Goal: Find specific page/section: Find specific page/section

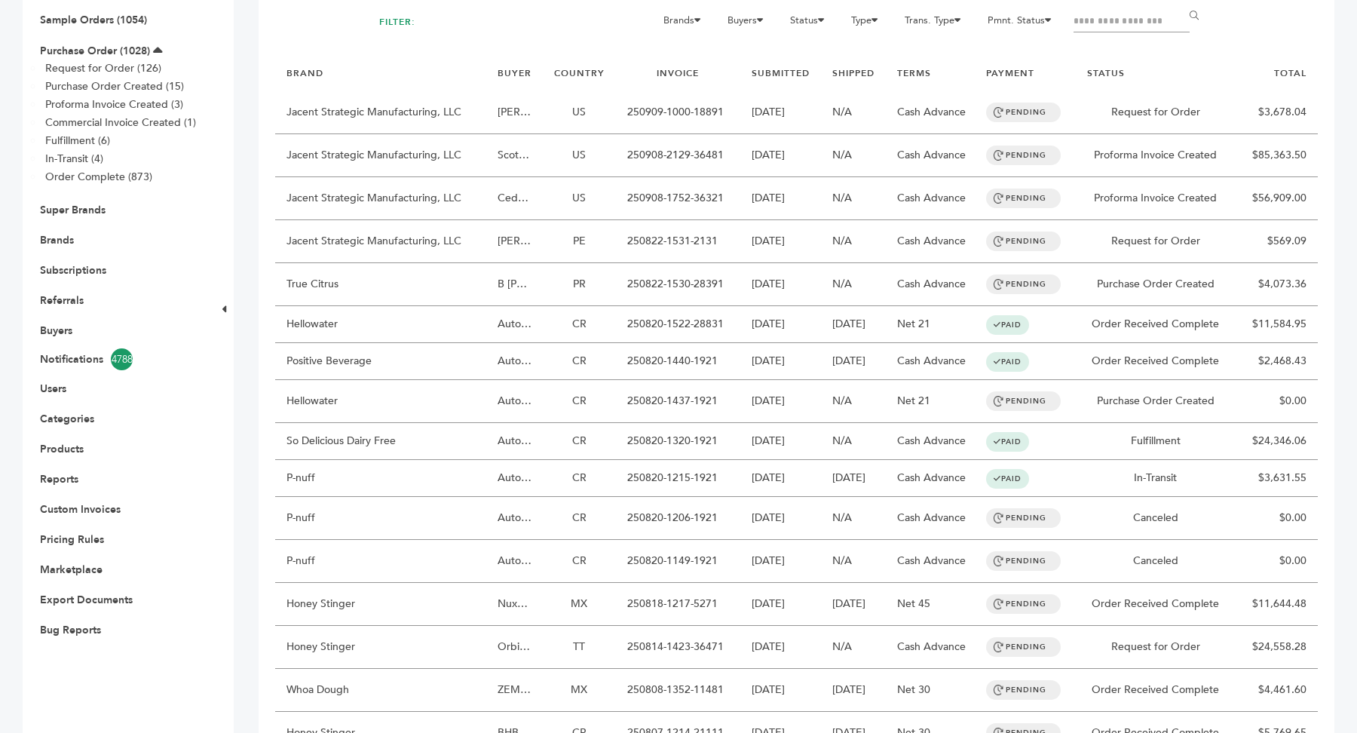
scroll to position [192, 0]
click at [62, 394] on link "Users" at bounding box center [53, 389] width 26 height 14
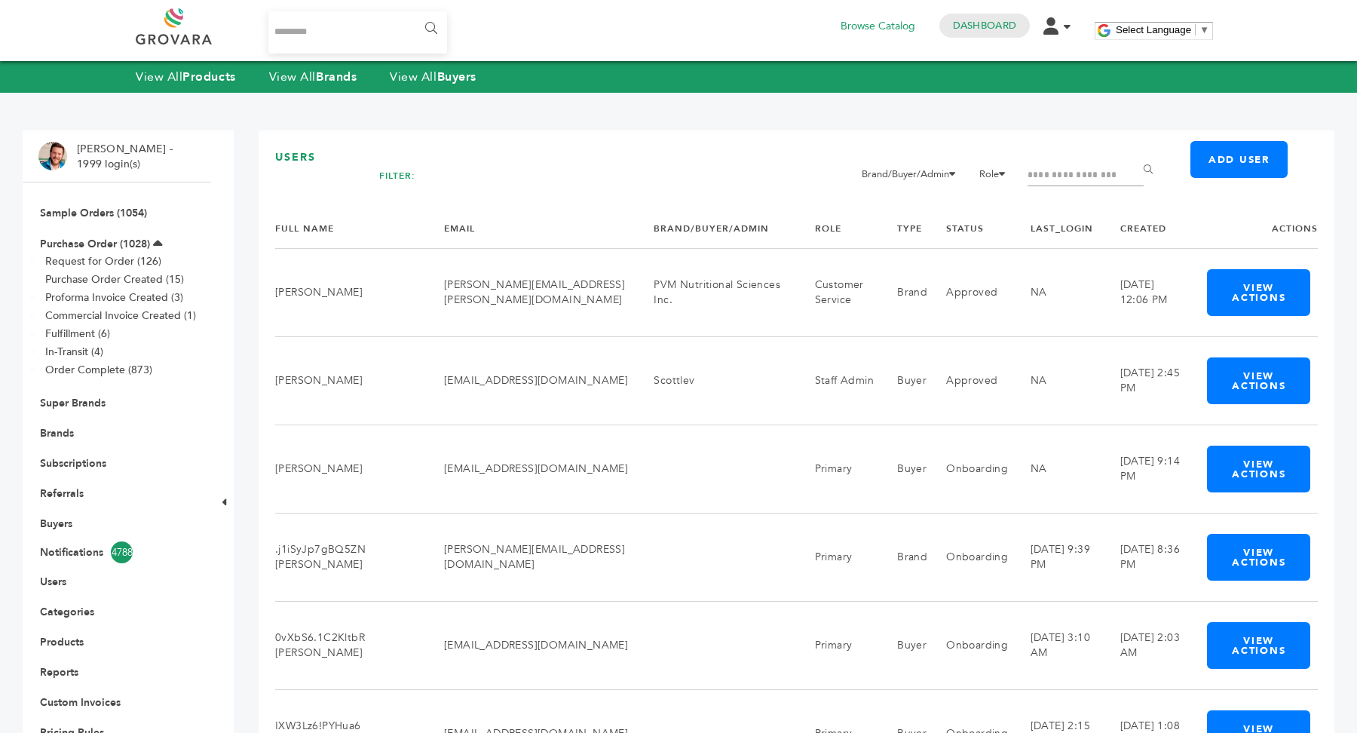
click at [106, 199] on li "Sample Orders (1054)" at bounding box center [116, 213] width 157 height 30
click at [89, 216] on link "Sample Orders (1054)" at bounding box center [93, 213] width 107 height 14
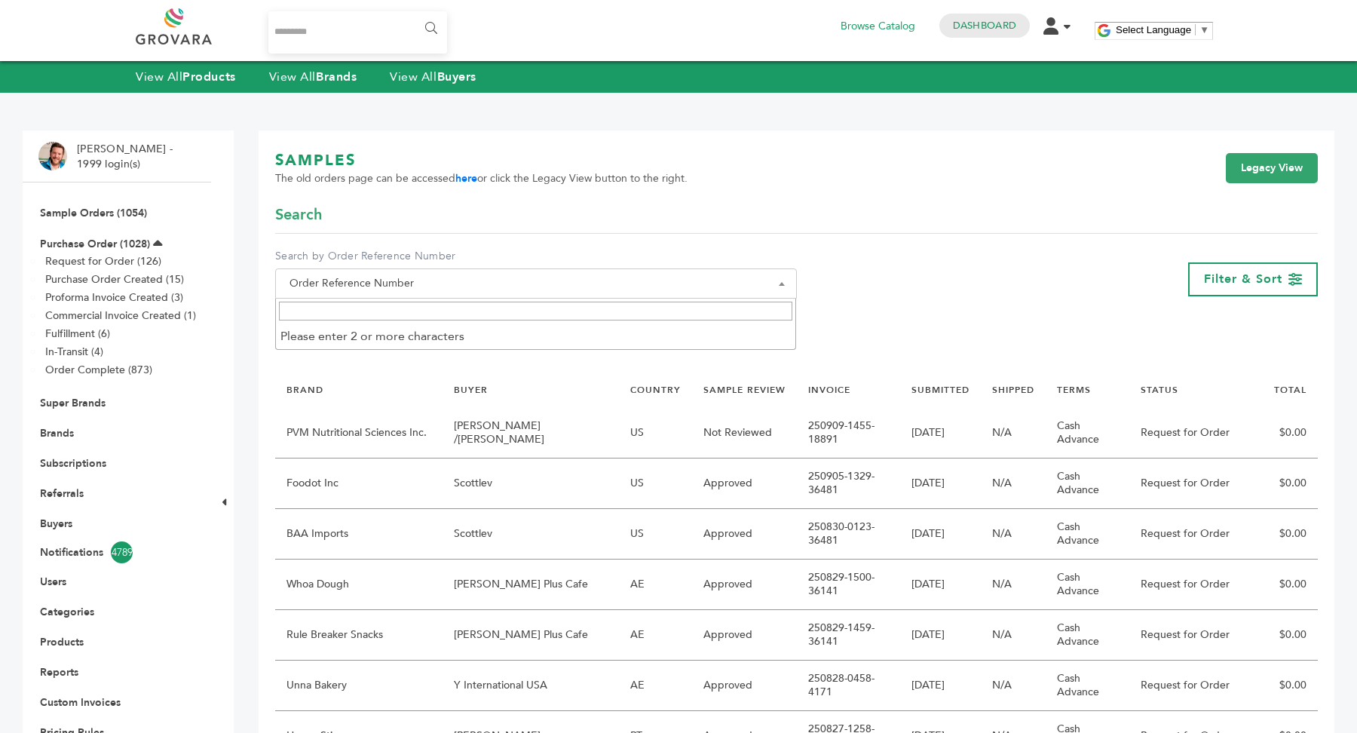
click at [470, 286] on span "Order Reference Number" at bounding box center [535, 283] width 505 height 21
click at [431, 314] on input "Search" at bounding box center [536, 311] width 514 height 19
type input "*"
click at [1282, 158] on link "Legacy View" at bounding box center [1272, 168] width 92 height 30
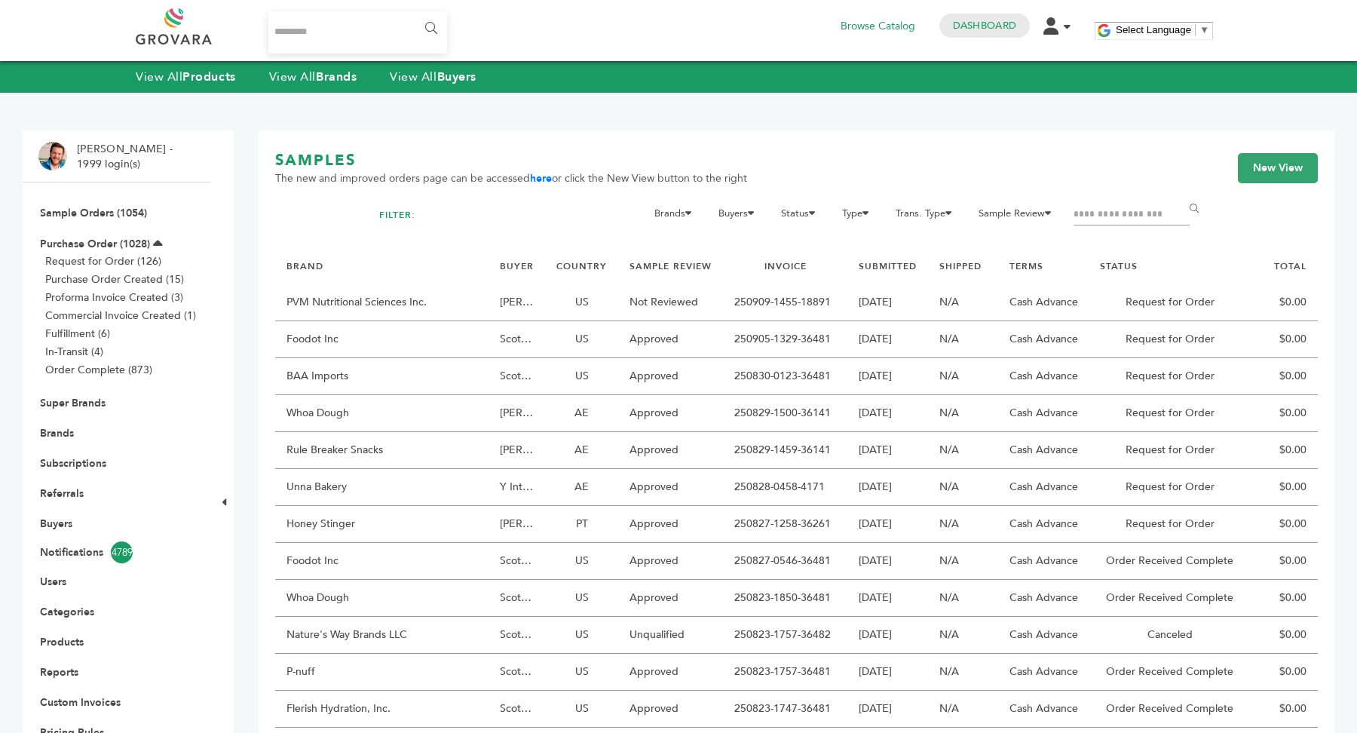
click at [1103, 218] on input "Filter by keywords" at bounding box center [1131, 214] width 116 height 21
click at [1114, 217] on input "Filter by keywords" at bounding box center [1131, 214] width 116 height 21
type input "***"
click at [91, 244] on link "Purchase Order (1028)" at bounding box center [95, 244] width 110 height 14
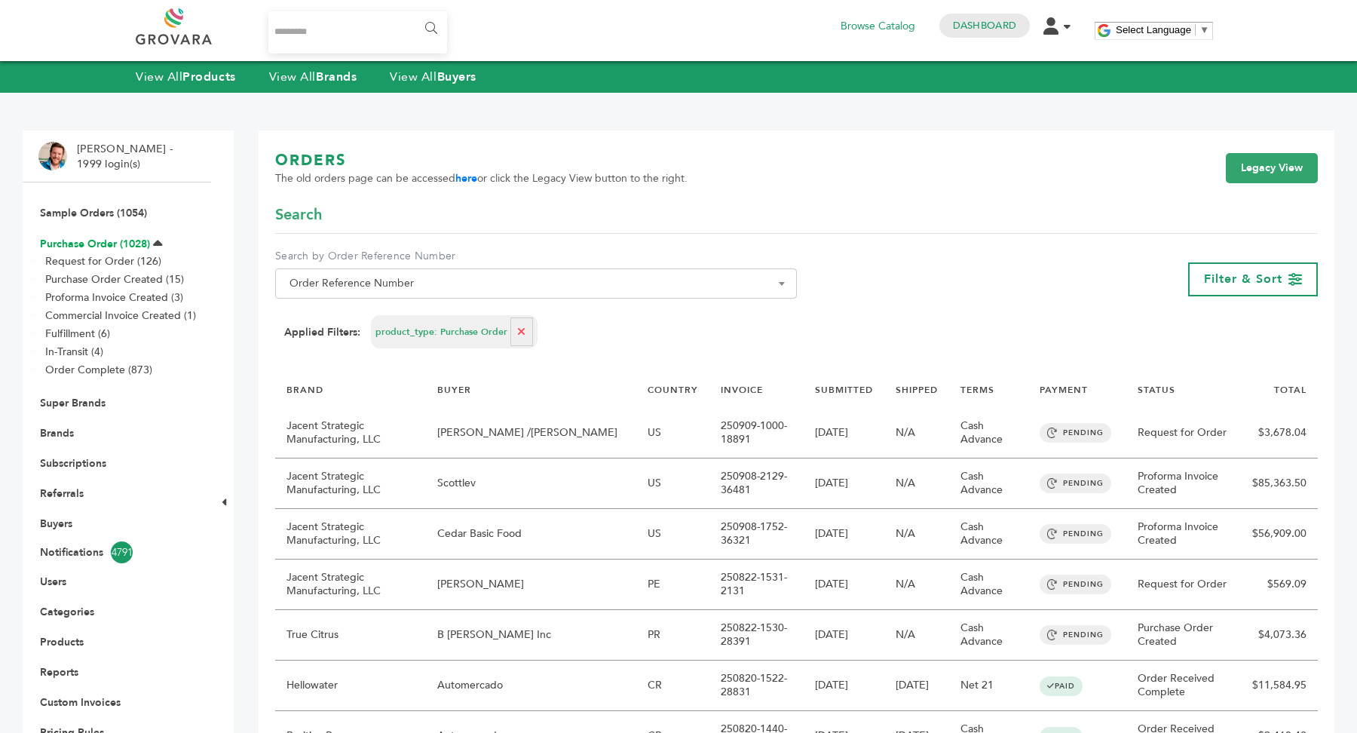
click at [91, 249] on link "Purchase Order (1028)" at bounding box center [95, 244] width 110 height 14
